Goal: Contribute content

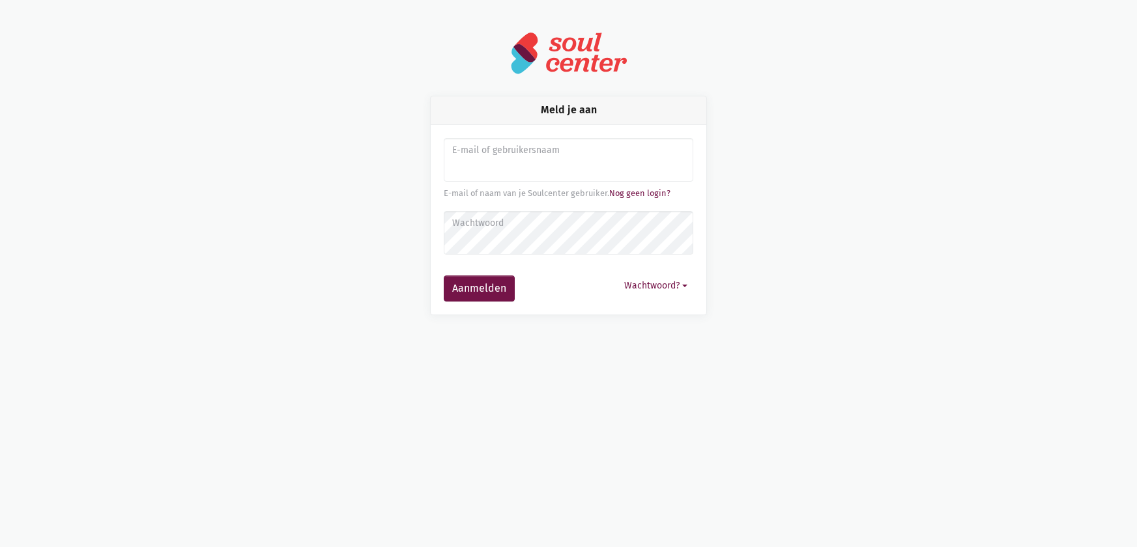
click at [464, 165] on input "Aanmelden" at bounding box center [569, 160] width 250 height 44
type input "sarahvds25@telenet.be"
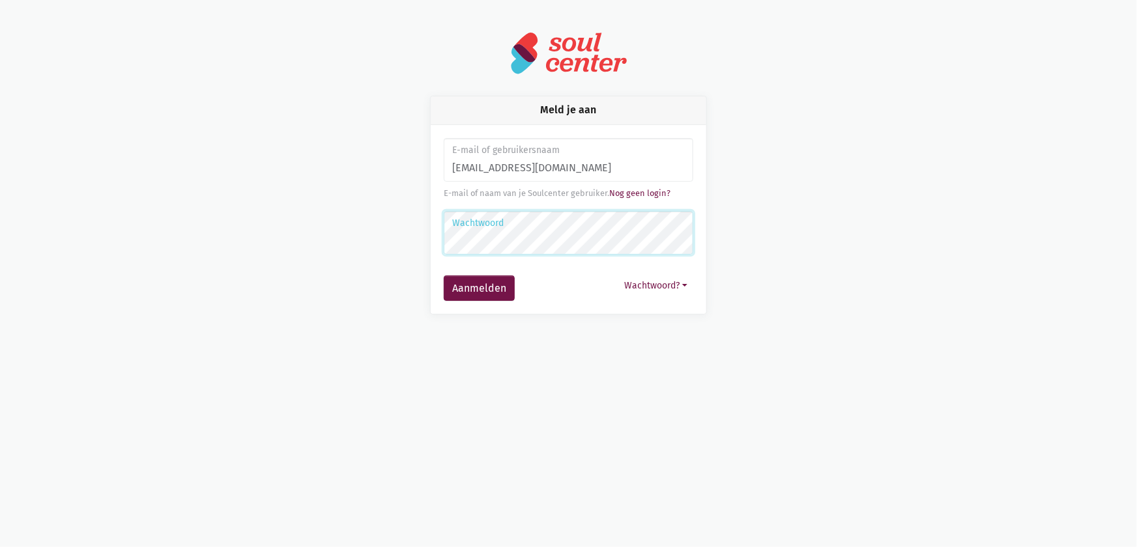
click at [444, 276] on button "Aanmelden" at bounding box center [479, 289] width 71 height 26
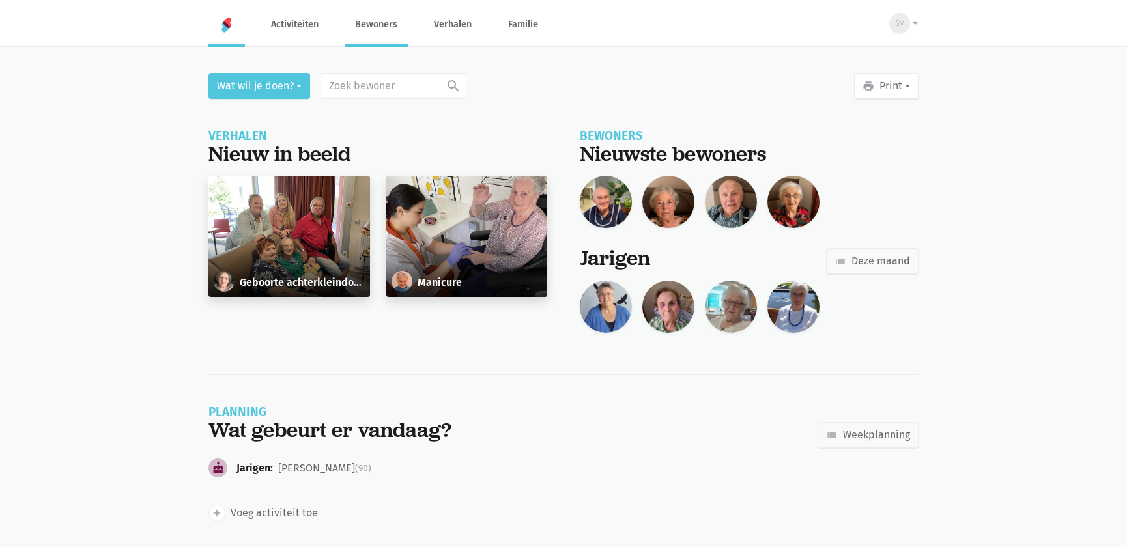
click at [378, 25] on link "Bewoners" at bounding box center [376, 25] width 63 height 44
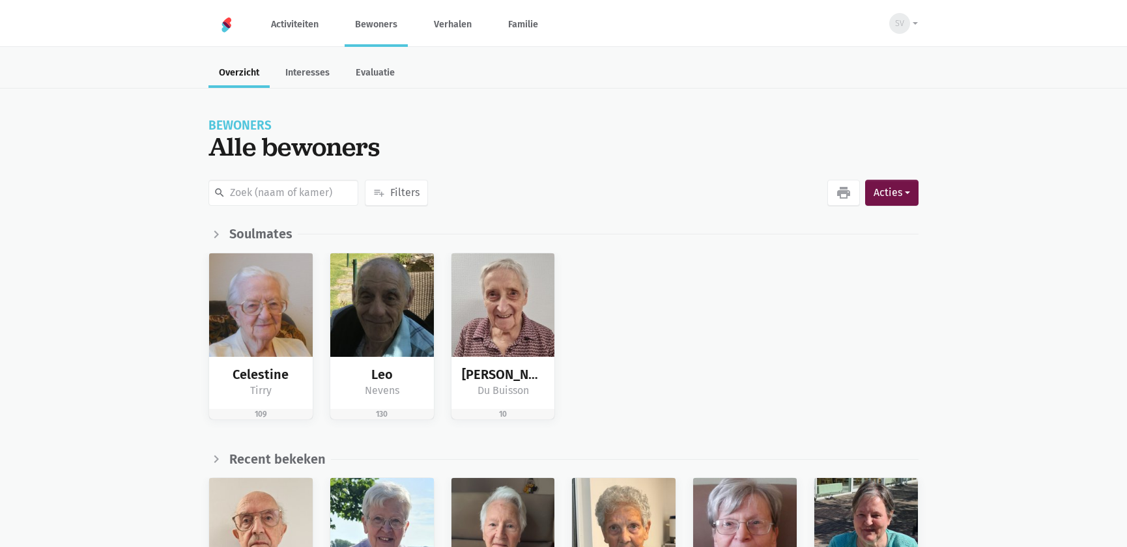
click at [728, 332] on div "Celestine Tirry 109 Leo Nevens 130 Maria Du Buisson 10" at bounding box center [564, 347] width 726 height 188
click at [898, 21] on span "SV" at bounding box center [899, 23] width 9 height 13
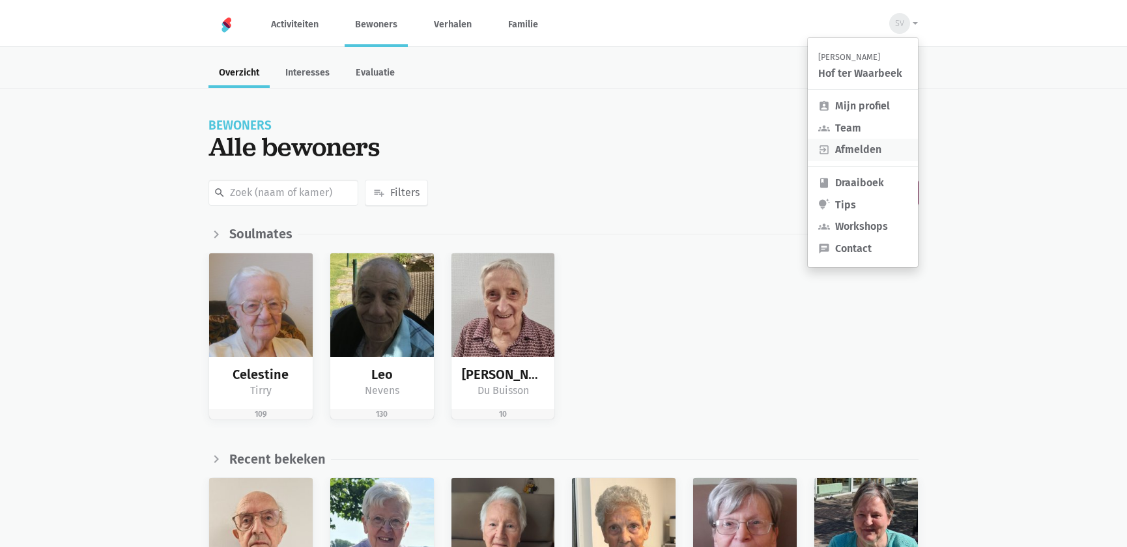
drag, startPoint x: 887, startPoint y: 145, endPoint x: 879, endPoint y: 147, distance: 7.6
click at [887, 143] on link "exit_to_app Afmelden" at bounding box center [863, 150] width 110 height 22
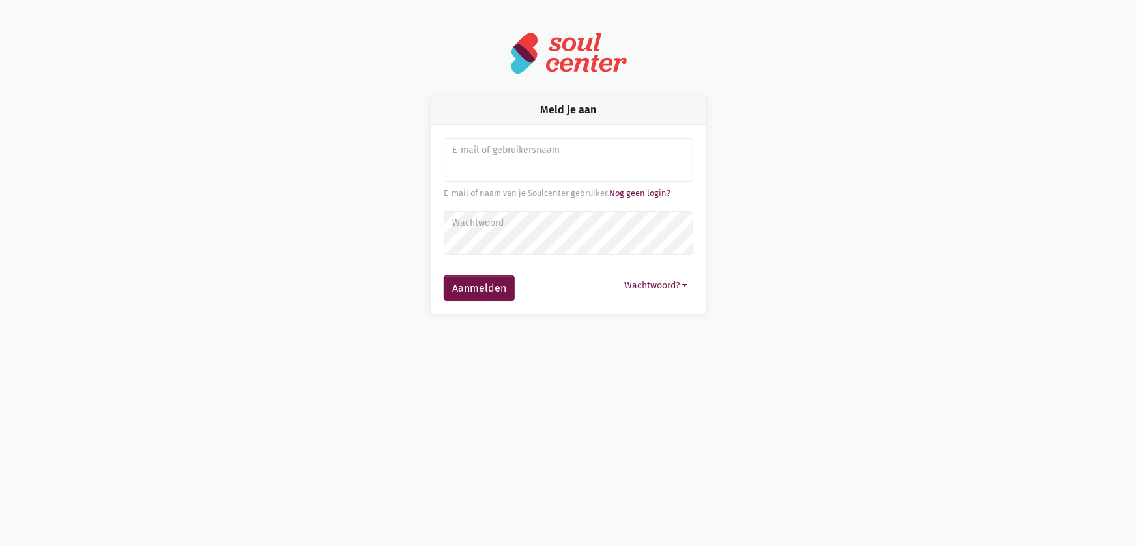
type input "[EMAIL_ADDRESS][DOMAIN_NAME]"
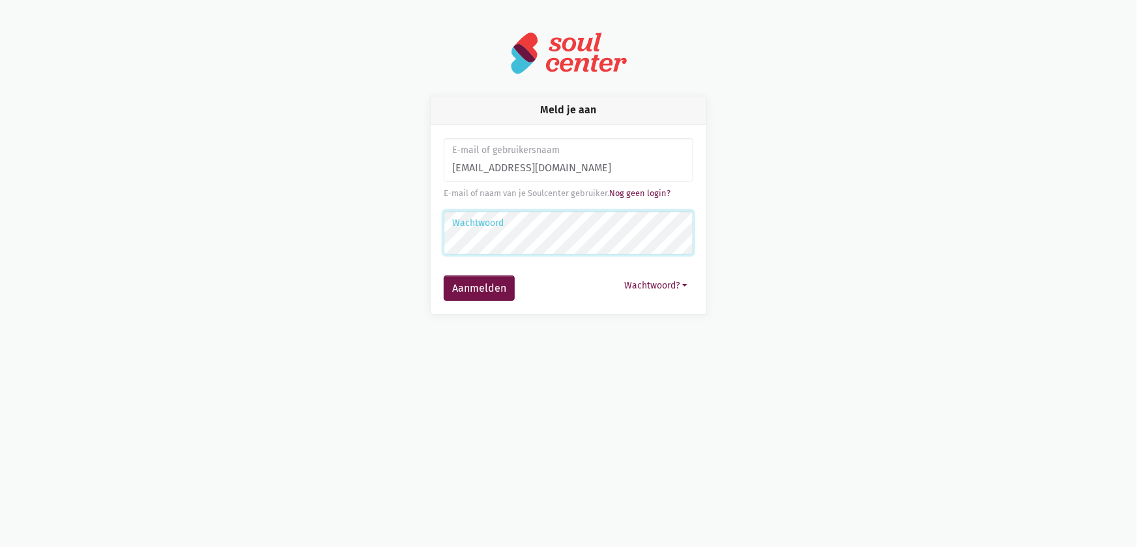
click at [444, 276] on button "Aanmelden" at bounding box center [479, 289] width 71 height 26
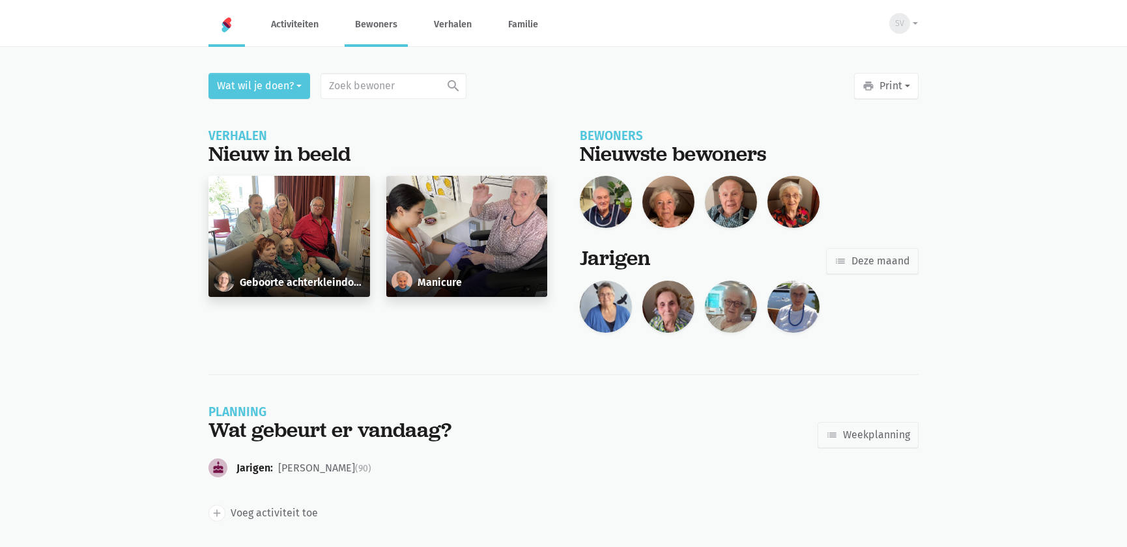
click at [375, 29] on link "Bewoners" at bounding box center [376, 25] width 63 height 44
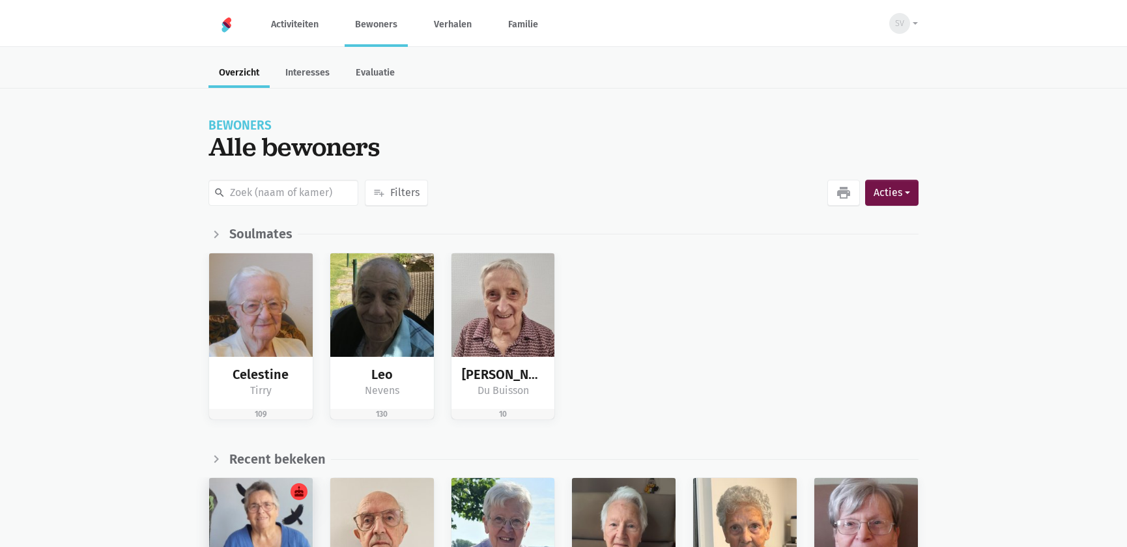
click at [259, 489] on img at bounding box center [261, 530] width 104 height 104
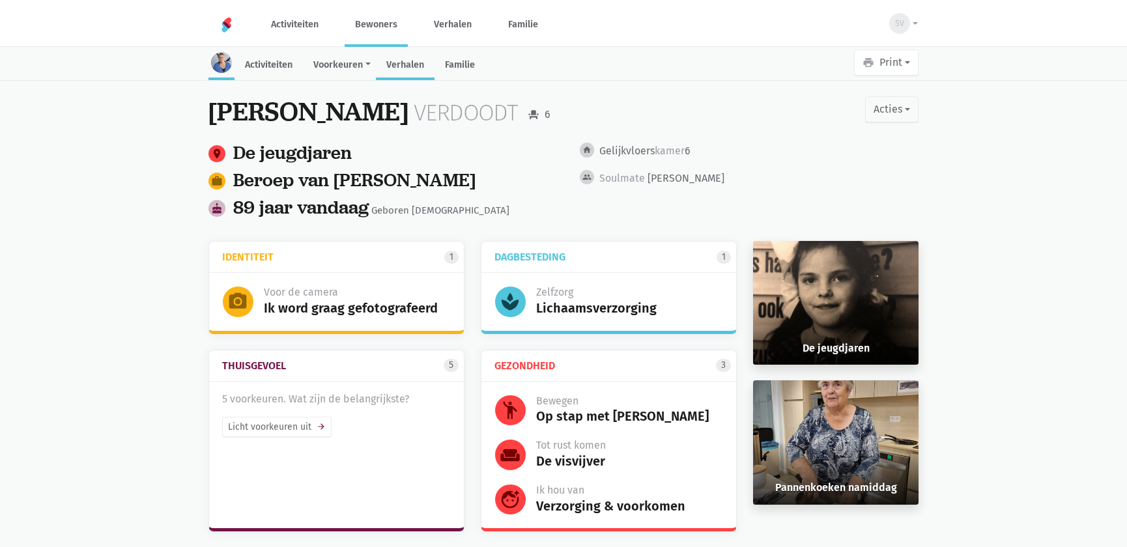
click at [410, 65] on link "Verhalen" at bounding box center [405, 66] width 59 height 28
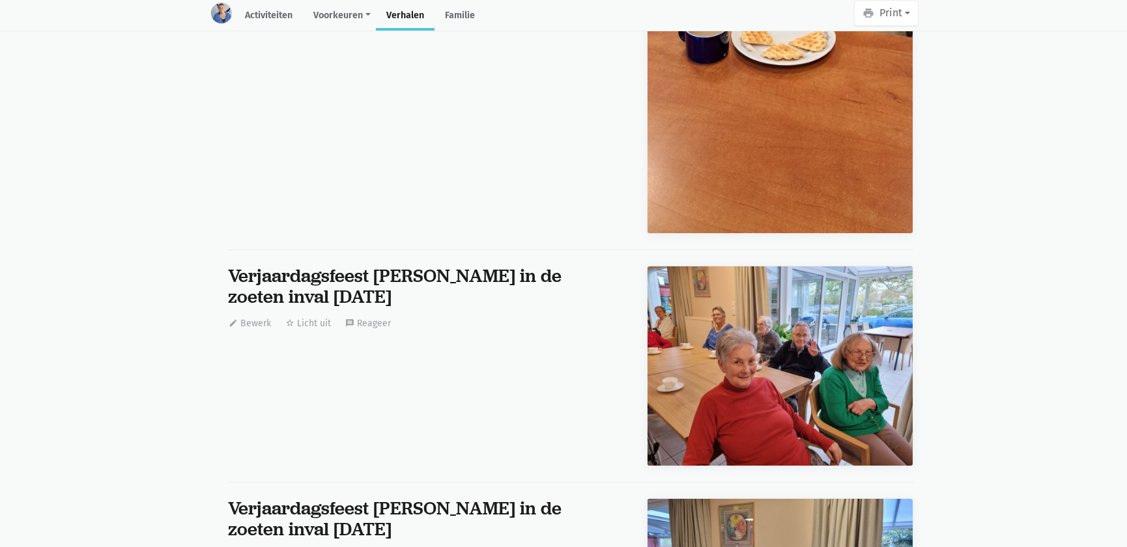
scroll to position [62993, 0]
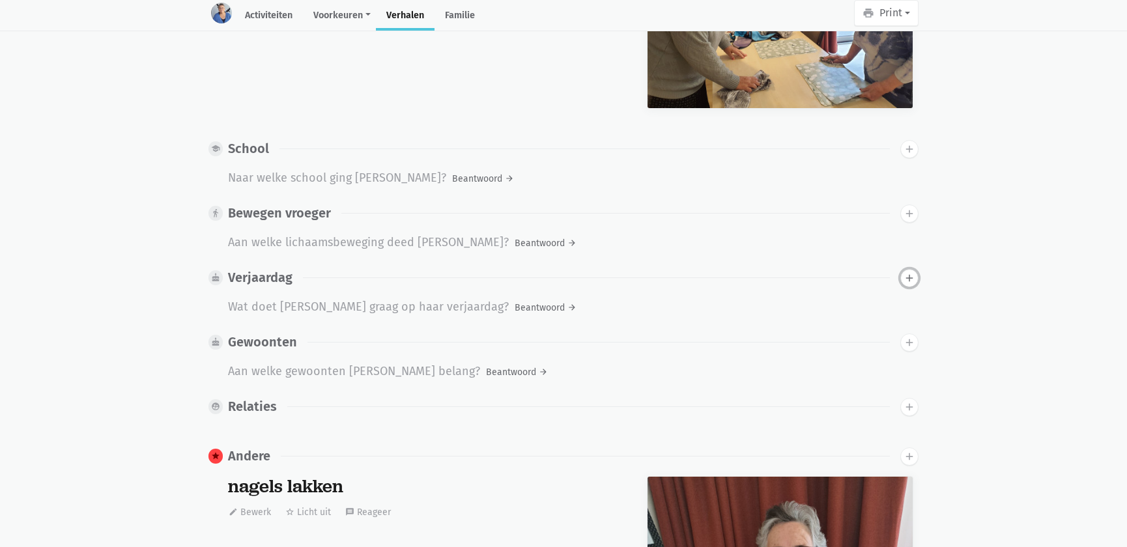
click at [906, 278] on icon "add" at bounding box center [910, 278] width 12 height 12
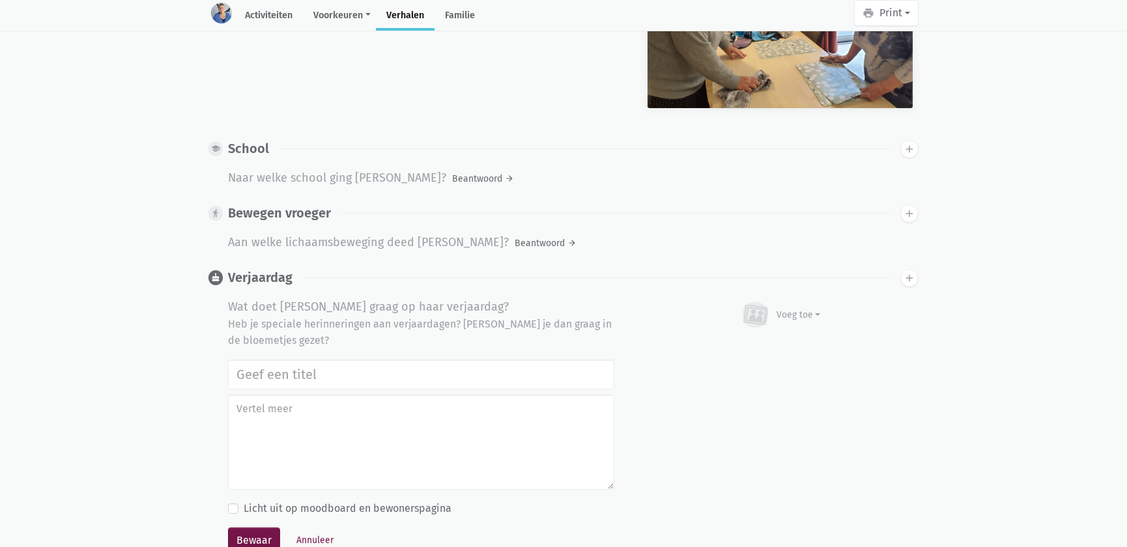
click at [372, 367] on input "text" at bounding box center [421, 375] width 386 height 30
type input "Op mijn verjaardag op terras van WZC Hof ter Waarbeek [DATE]"
click at [228, 528] on button "Bewaar" at bounding box center [254, 541] width 52 height 26
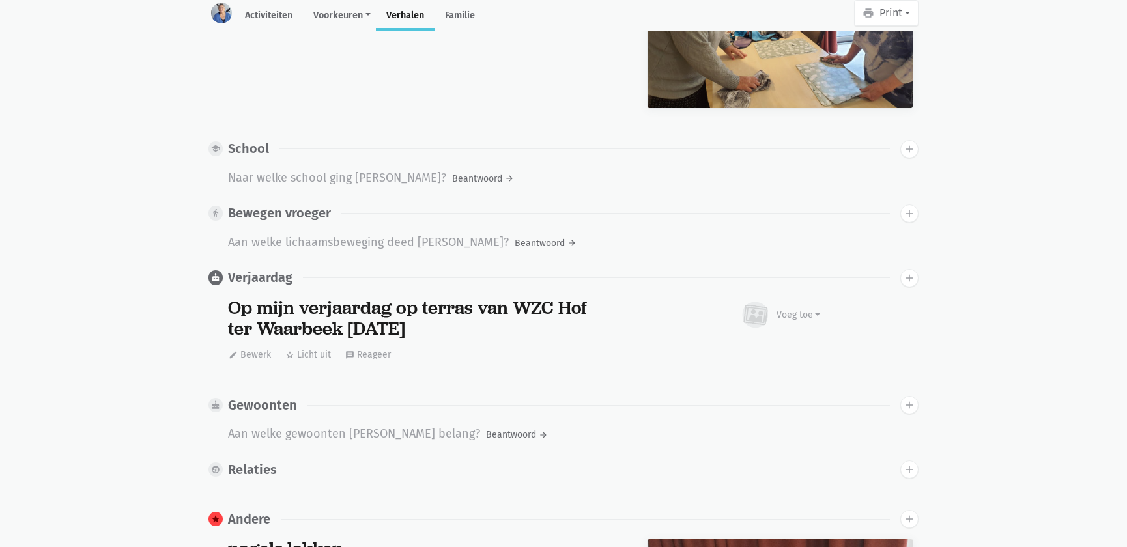
scroll to position [0, 0]
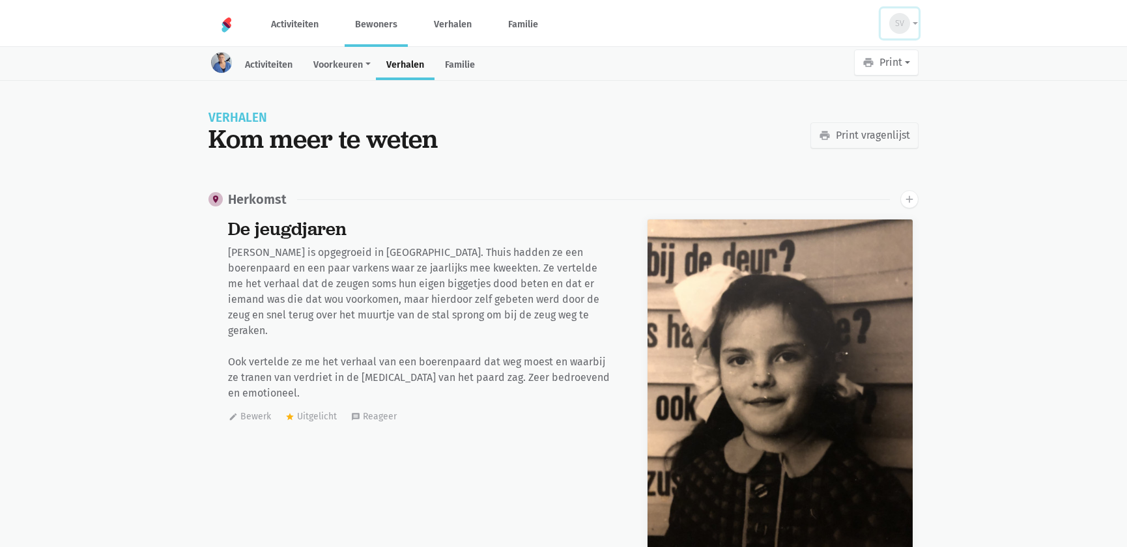
click at [900, 33] on div "SV" at bounding box center [899, 23] width 21 height 21
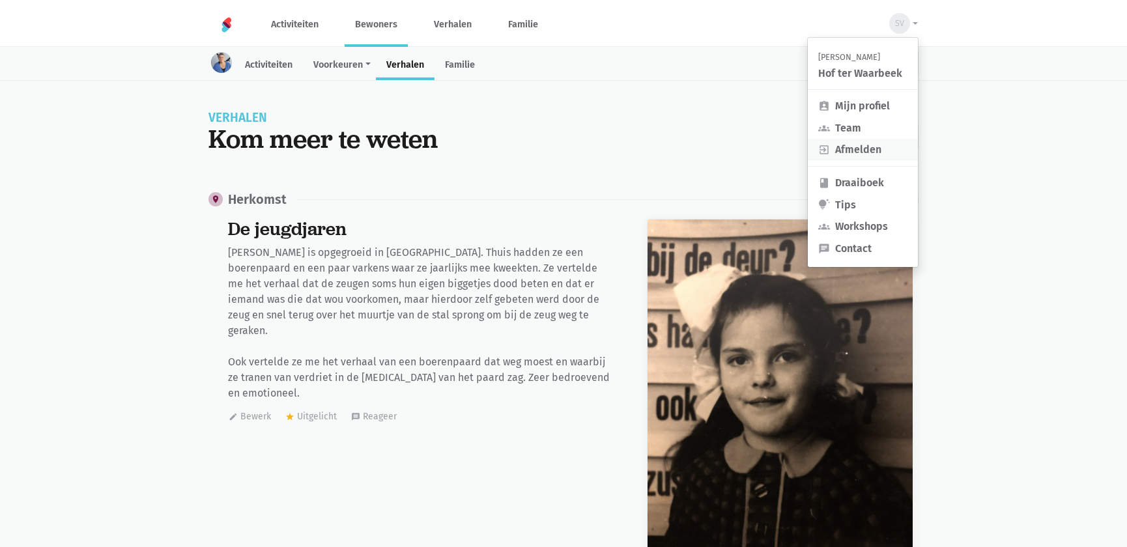
click at [851, 149] on link "exit_to_app Afmelden" at bounding box center [863, 150] width 110 height 22
